Goal: Navigation & Orientation: Find specific page/section

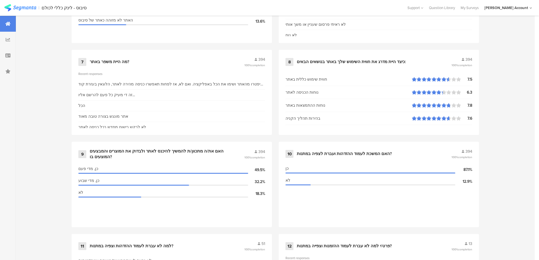
scroll to position [491, 0]
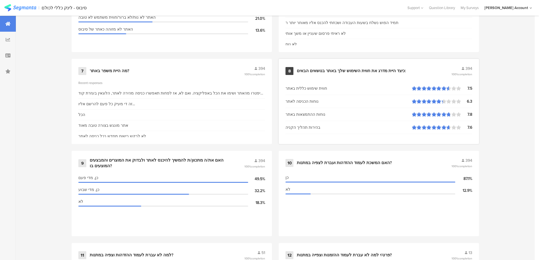
click at [382, 71] on div "כיצד היית מדרג את חווית השימוש שלך באתר בנושאים הבאים:" at bounding box center [351, 71] width 109 height 6
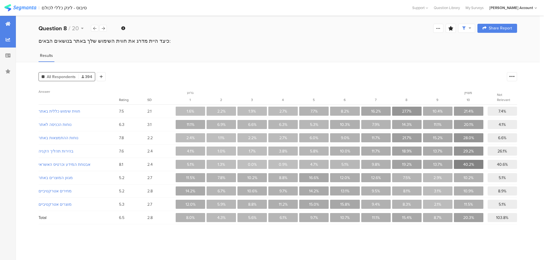
click at [5, 22] on div at bounding box center [8, 24] width 16 height 16
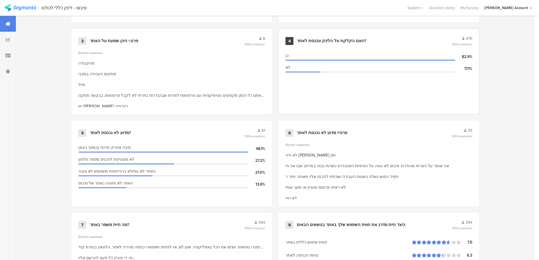
scroll to position [335, 0]
